Goal: Task Accomplishment & Management: Manage account settings

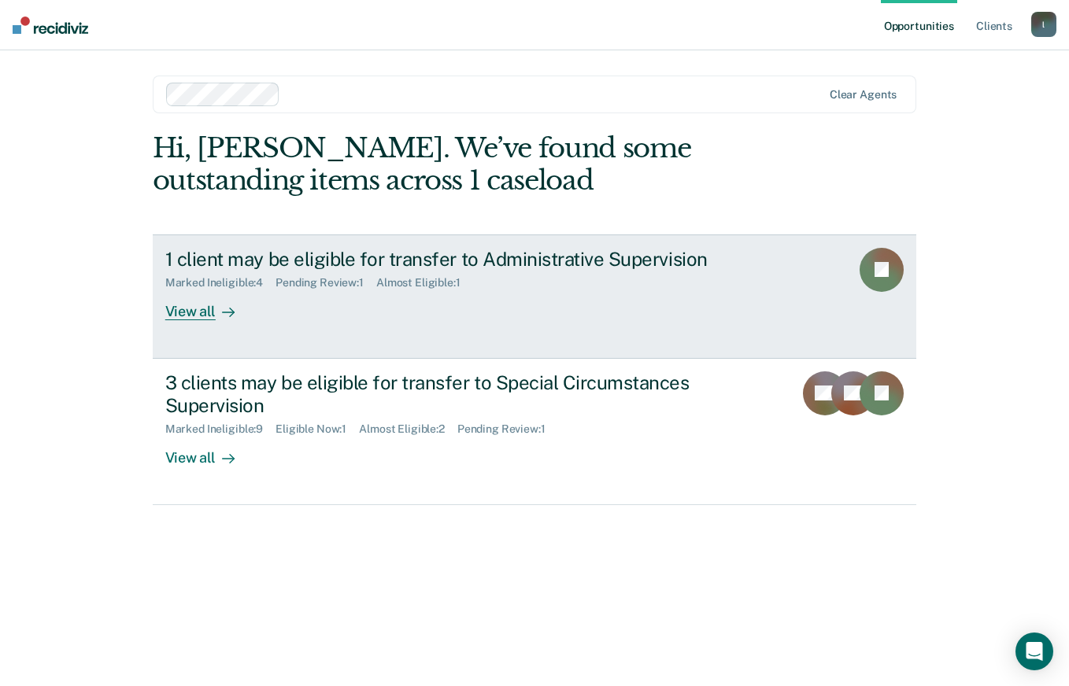
click at [188, 307] on div "View all" at bounding box center [209, 305] width 88 height 31
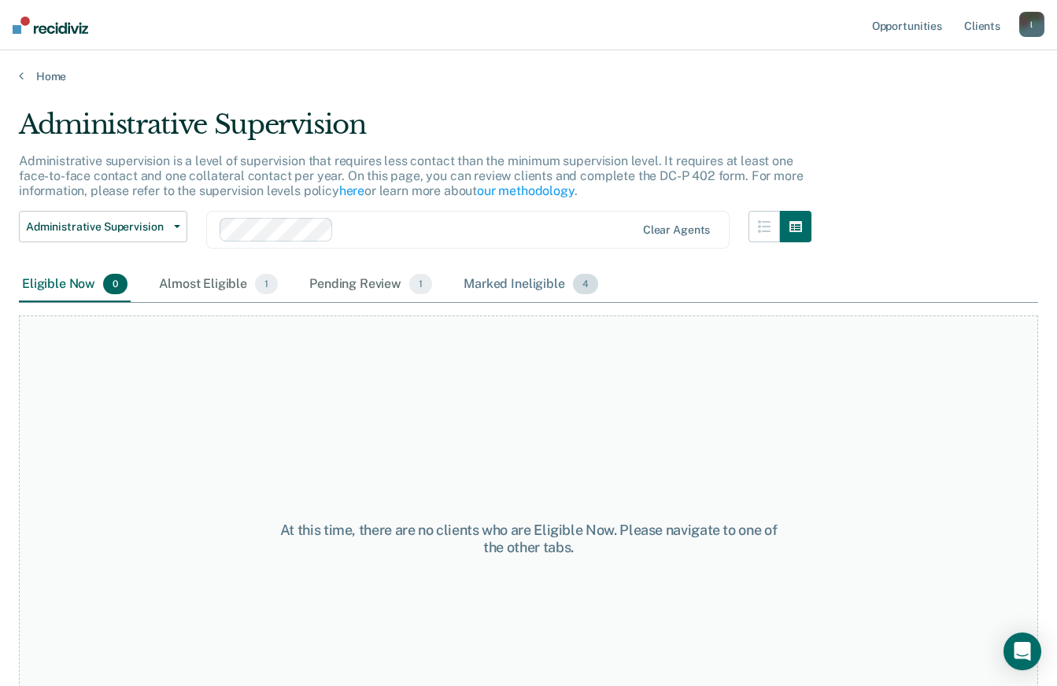
click at [499, 286] on div "Marked Ineligible 4" at bounding box center [530, 285] width 141 height 35
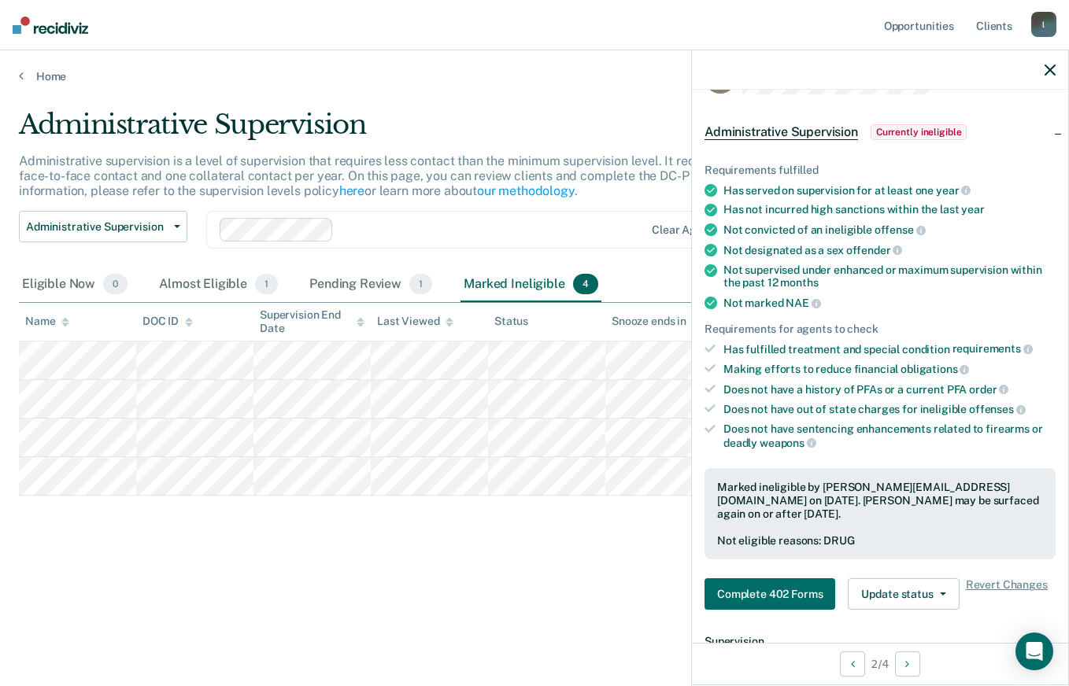
scroll to position [48, 0]
click at [1048, 70] on icon "button" at bounding box center [1049, 70] width 11 height 11
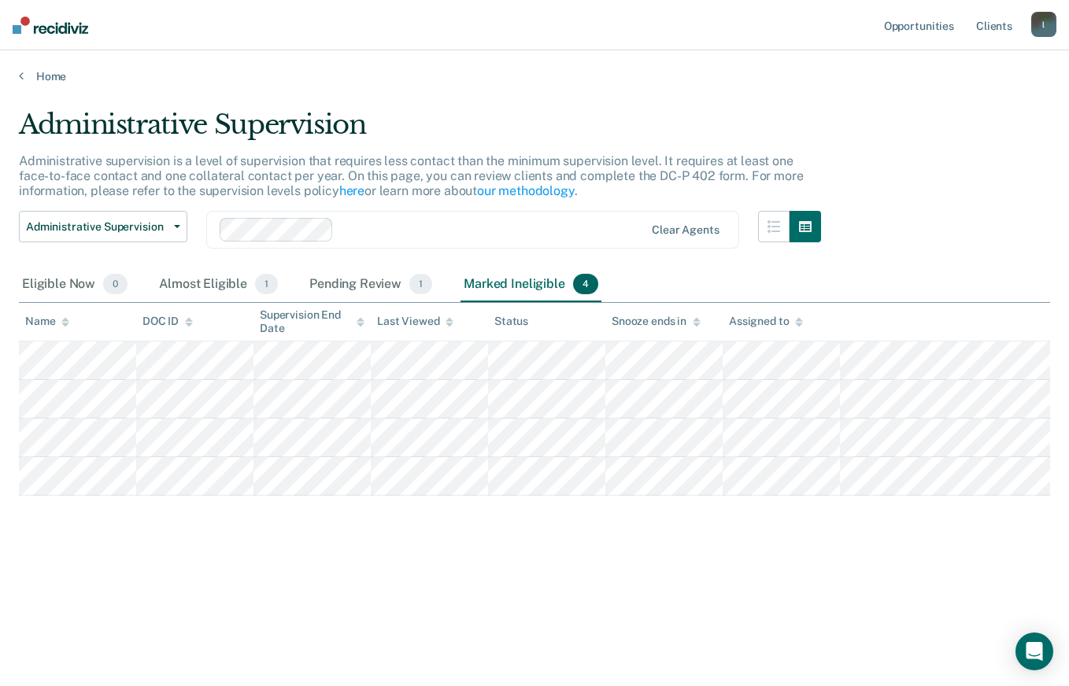
click at [21, 76] on icon at bounding box center [21, 75] width 5 height 13
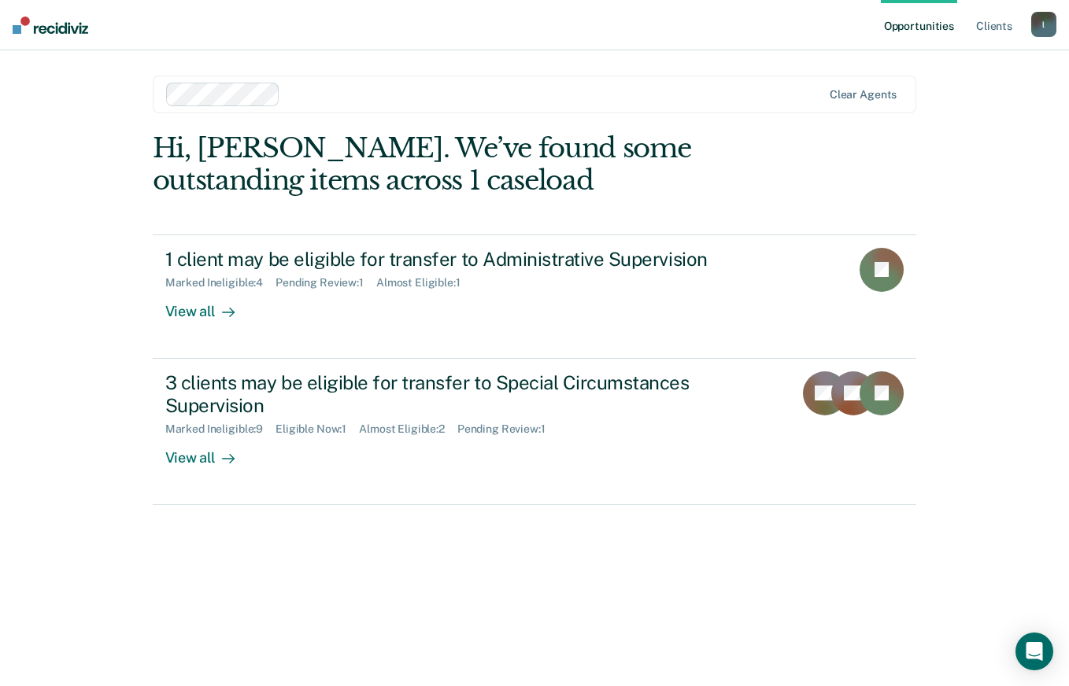
click at [303, 279] on div "Pending Review : 1" at bounding box center [325, 282] width 101 height 13
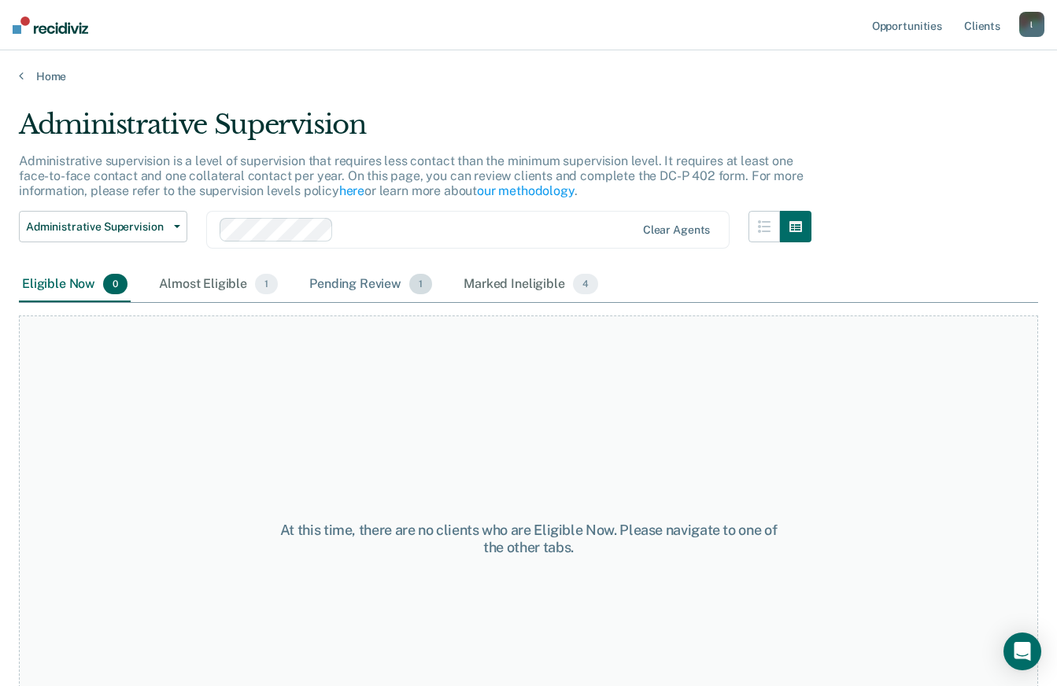
click at [324, 283] on div "Pending Review 1" at bounding box center [370, 285] width 129 height 35
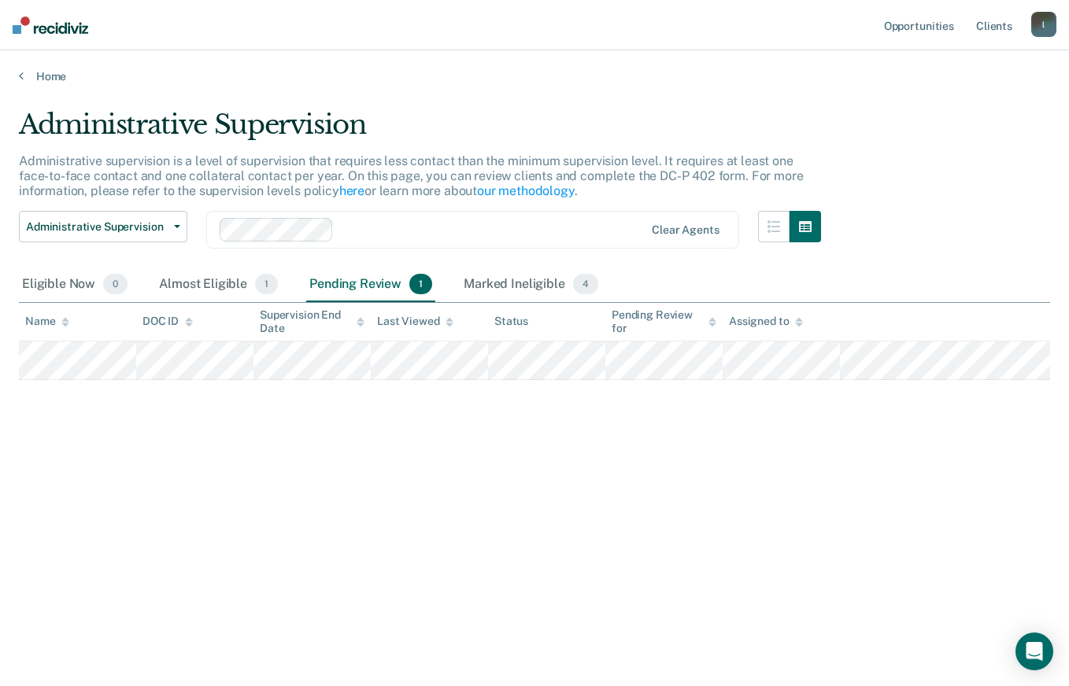
click at [21, 74] on icon at bounding box center [21, 75] width 5 height 13
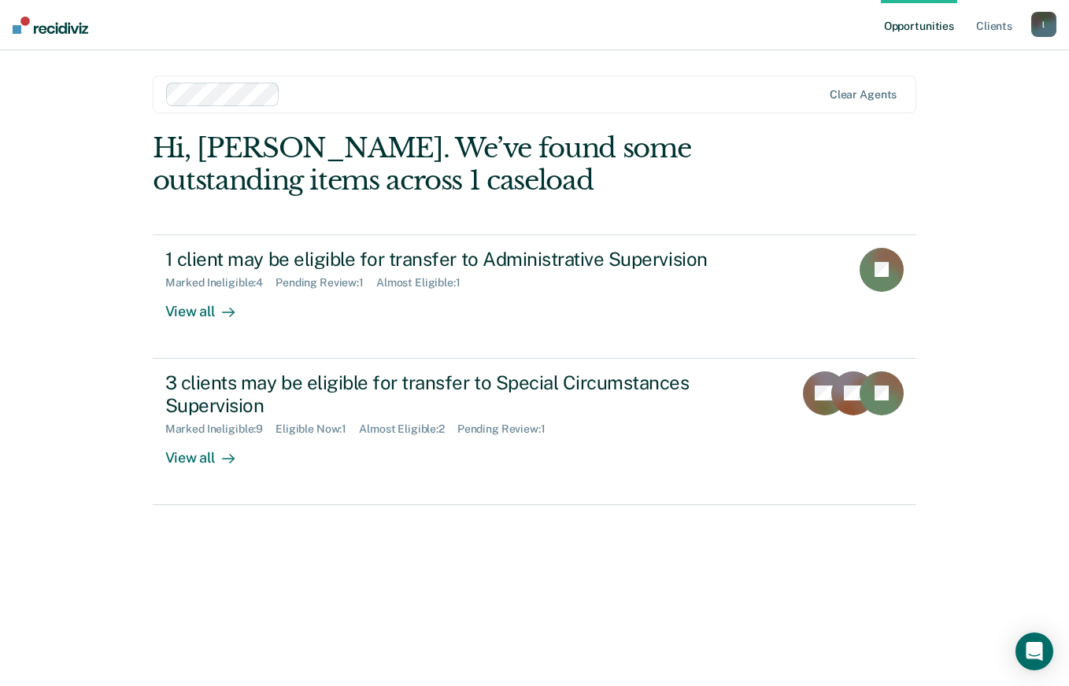
click at [183, 458] on div "View all" at bounding box center [209, 451] width 88 height 31
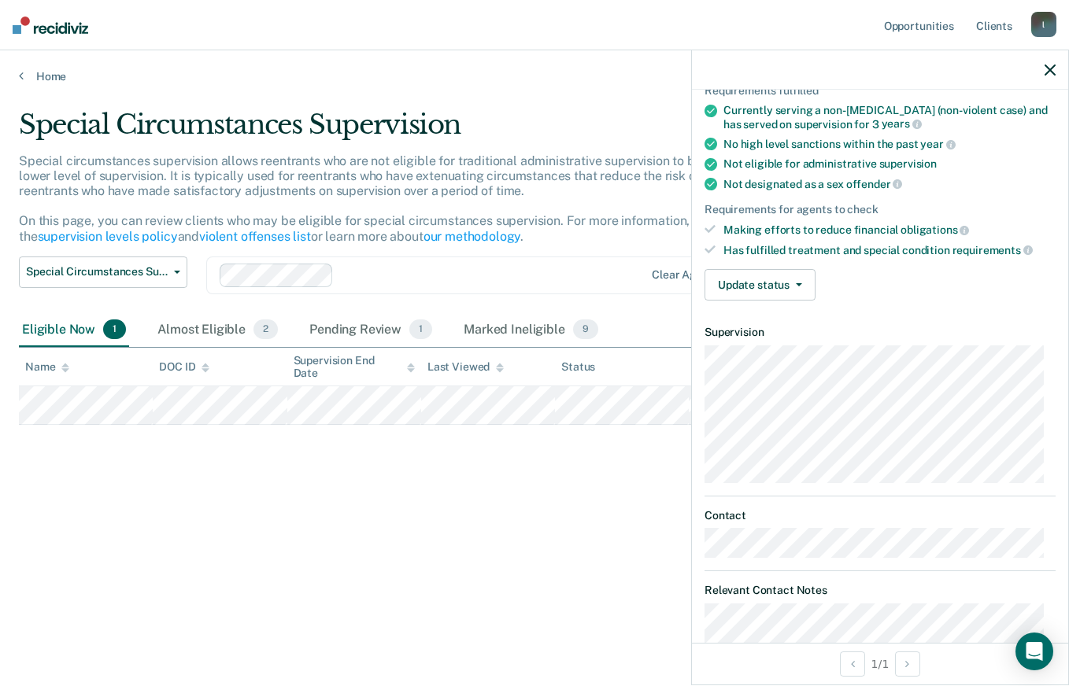
scroll to position [126, 0]
click at [800, 288] on button "Update status" at bounding box center [759, 285] width 111 height 31
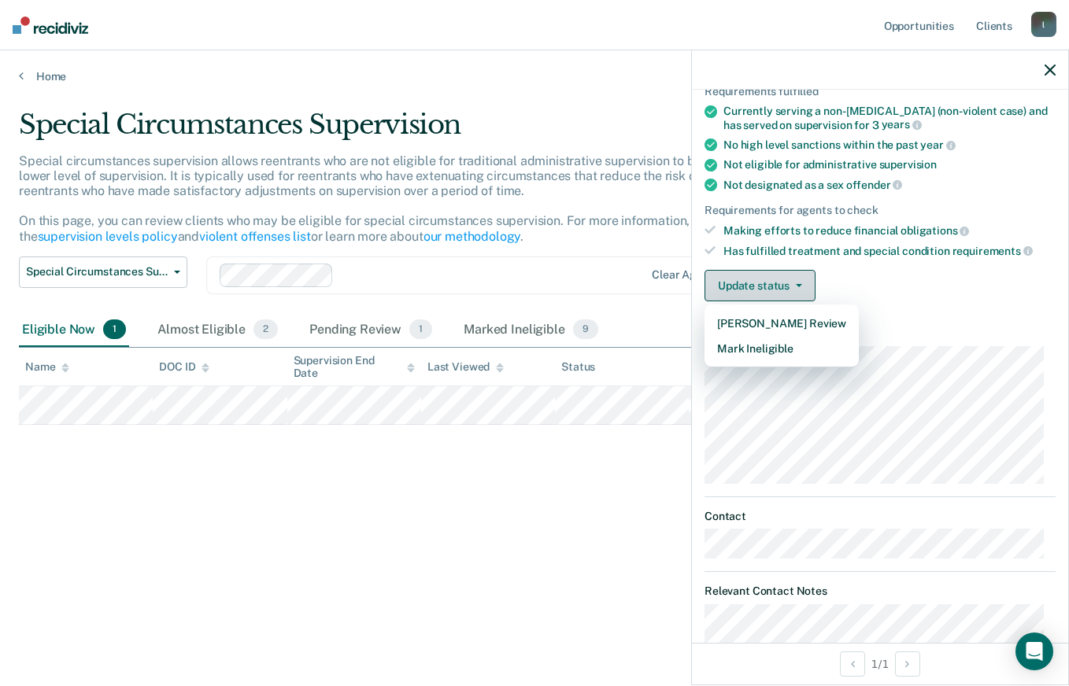
click at [815, 351] on button "Mark Ineligible" at bounding box center [781, 348] width 154 height 25
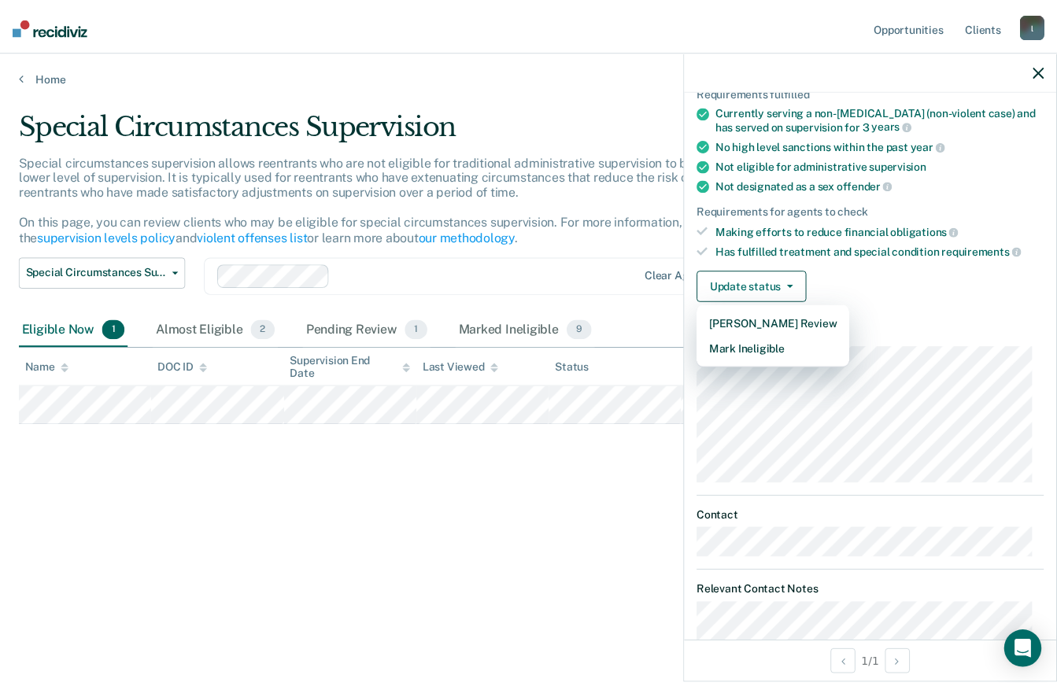
scroll to position [0, 0]
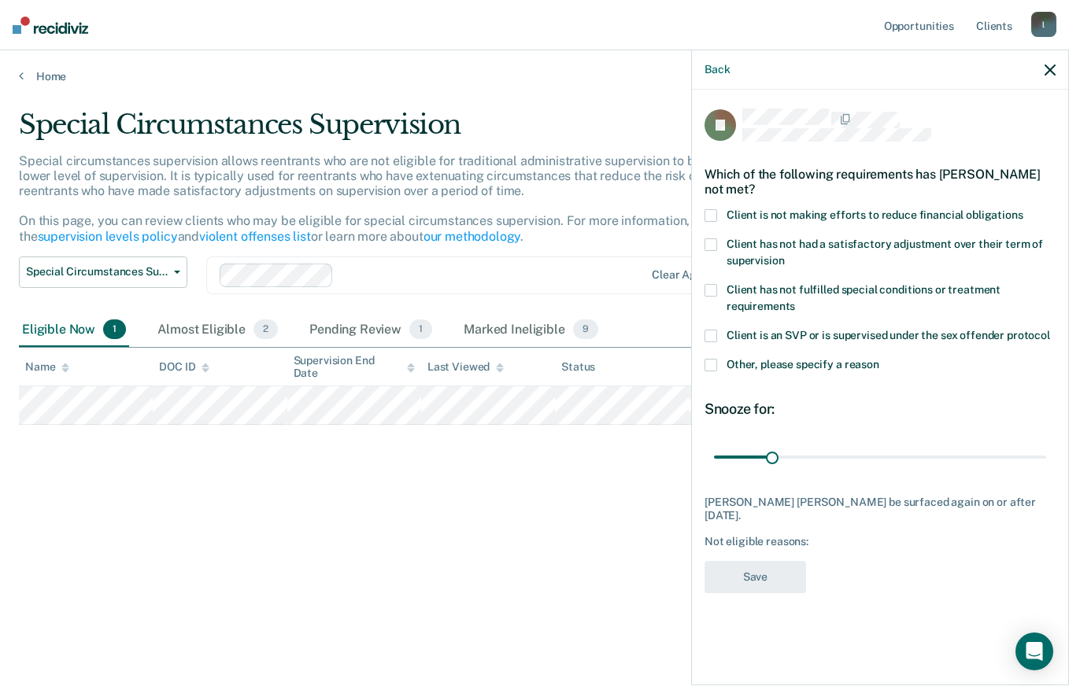
click at [1054, 64] on button "button" at bounding box center [1049, 69] width 11 height 13
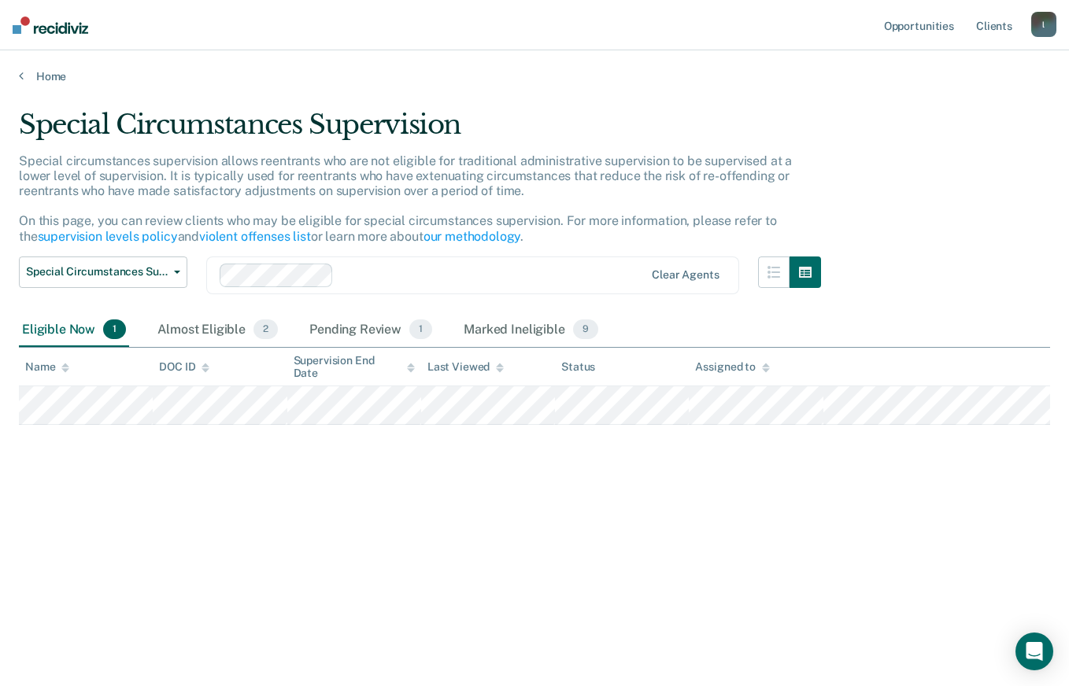
click at [177, 275] on button "Special Circumstances Supervision" at bounding box center [103, 272] width 168 height 31
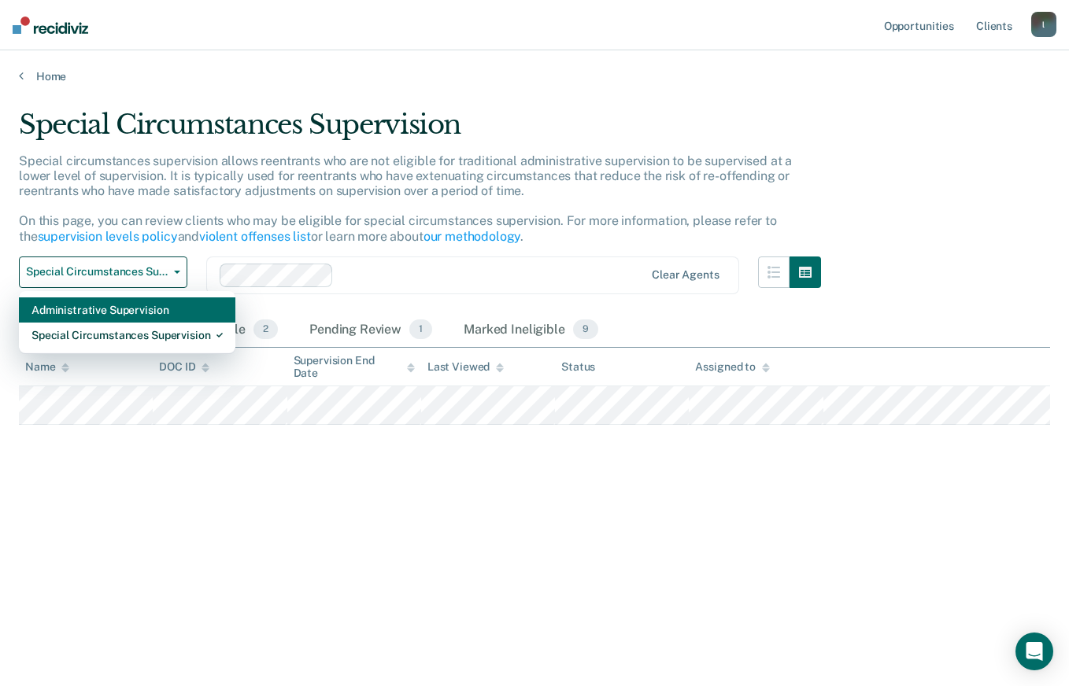
click at [80, 206] on div "Special circumstances supervision allows reentrants who are not eligible for tr…" at bounding box center [420, 204] width 802 height 103
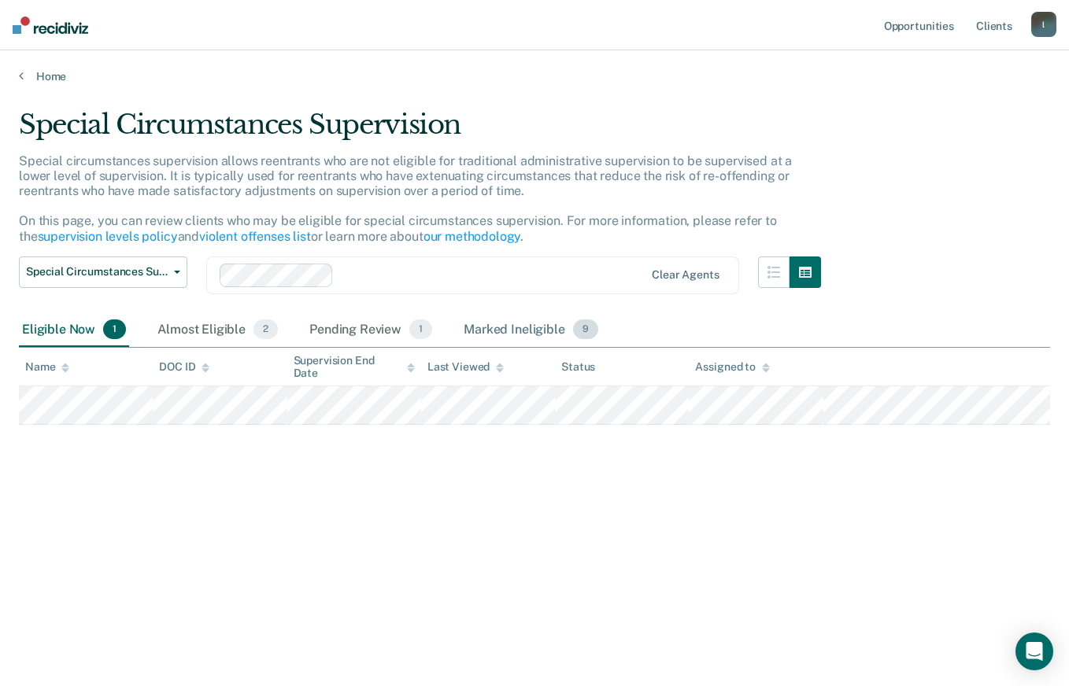
click at [543, 326] on div "Marked Ineligible 9" at bounding box center [530, 330] width 141 height 35
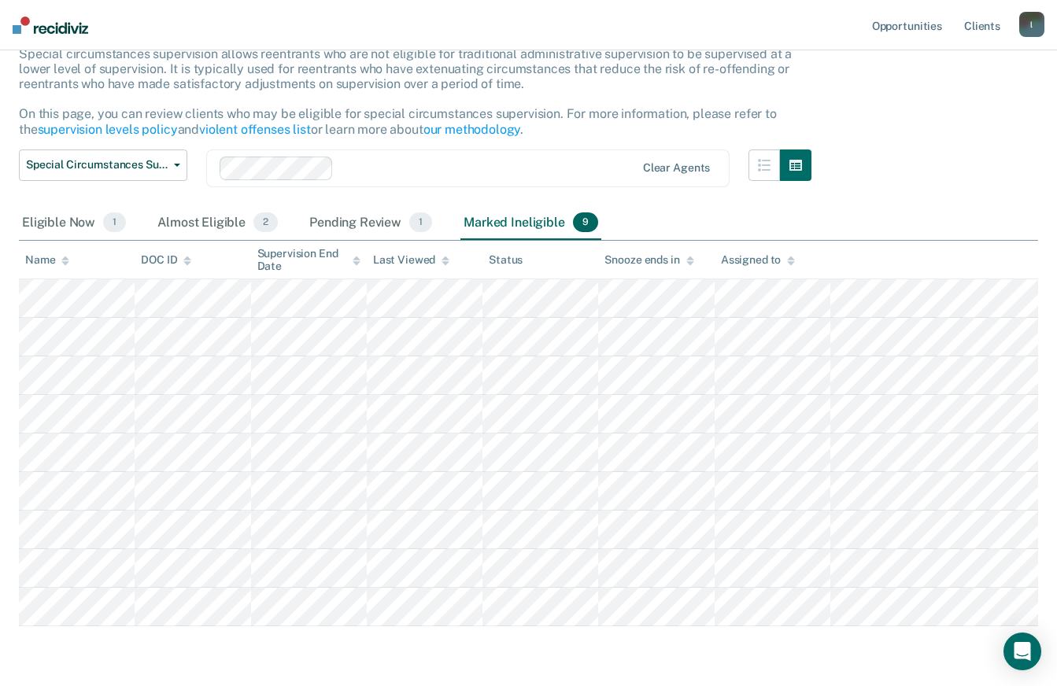
scroll to position [111, 0]
